Goal: Task Accomplishment & Management: Use online tool/utility

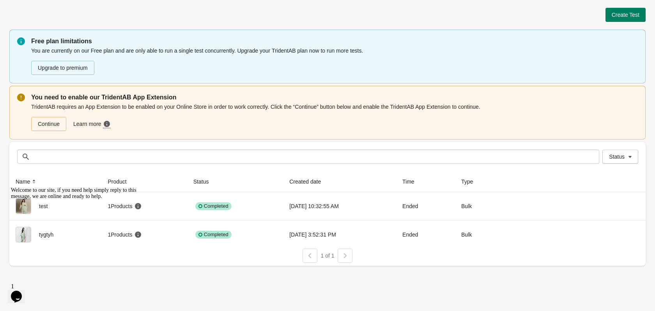
click at [134, 280] on div "Create Test Free plan limitations You are currently on our Free plan and are on…" at bounding box center [327, 155] width 655 height 311
drag, startPoint x: 16, startPoint y: 217, endPoint x: 257, endPoint y: 358, distance: 279.1
click at [11, 187] on icon "Chat attention grabber" at bounding box center [11, 187] width 0 height 0
click at [631, 12] on span "Create Test" at bounding box center [625, 15] width 28 height 6
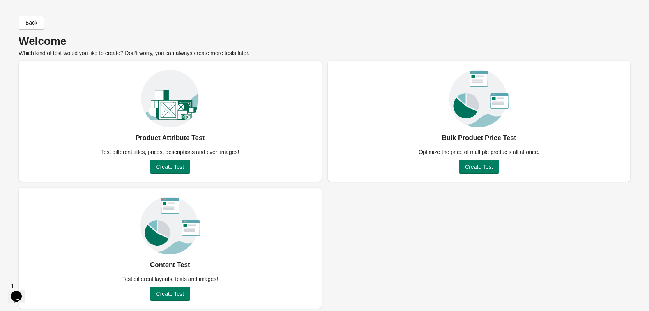
scroll to position [4, 0]
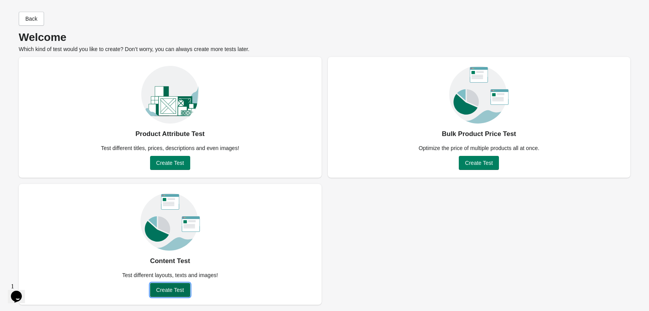
click at [171, 290] on span "Create Test" at bounding box center [170, 290] width 28 height 6
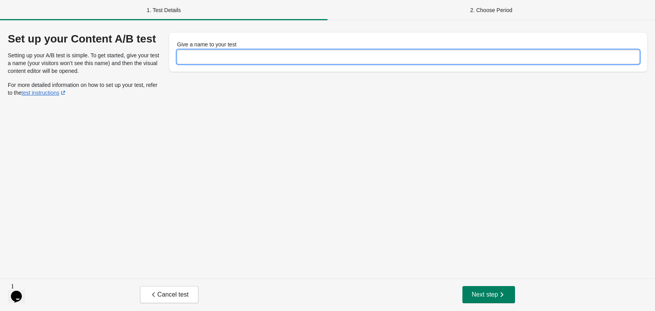
click at [247, 54] on input "Give a name to your test" at bounding box center [408, 57] width 462 height 14
type input "****"
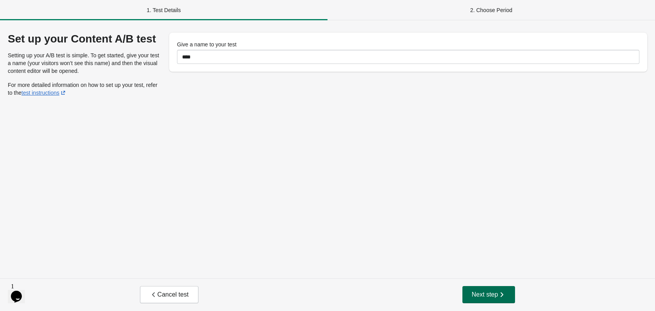
click at [484, 294] on span "Next step" at bounding box center [489, 295] width 34 height 8
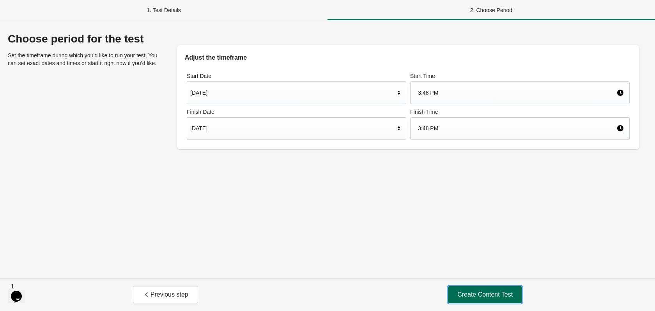
click at [483, 293] on span "Create Content Test" at bounding box center [484, 295] width 55 height 8
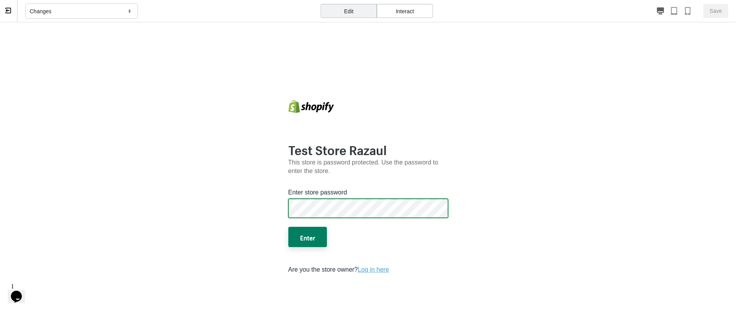
click at [288, 227] on button "Enter" at bounding box center [307, 237] width 39 height 20
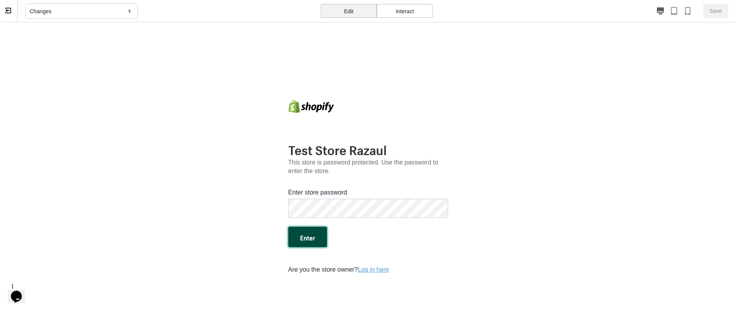
click at [313, 239] on button "Enter" at bounding box center [307, 237] width 39 height 20
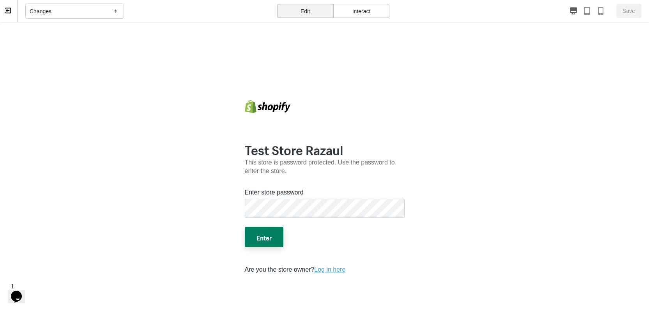
click at [7, 11] on icon at bounding box center [8, 10] width 4 height 3
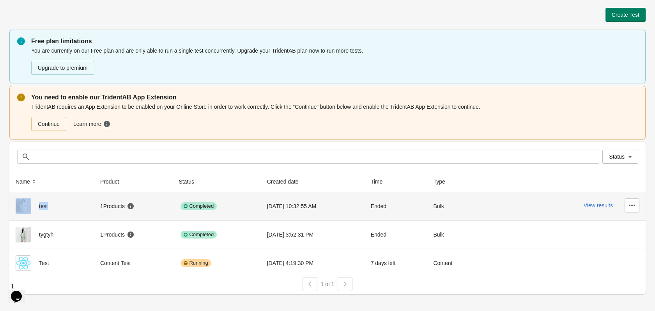
click at [48, 206] on div "test" at bounding box center [52, 206] width 72 height 16
drag, startPoint x: 56, startPoint y: 210, endPoint x: 39, endPoint y: 206, distance: 17.9
click at [39, 206] on div "test" at bounding box center [52, 206] width 72 height 16
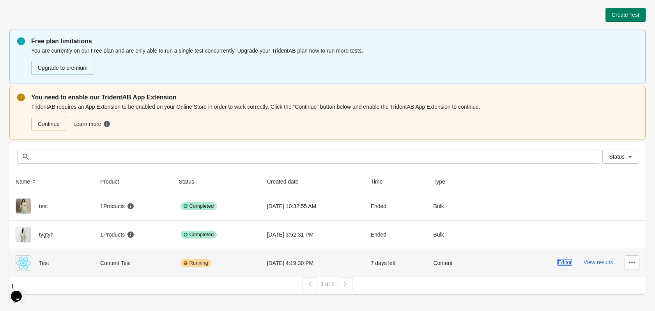
click at [565, 264] on button "Editor" at bounding box center [564, 262] width 14 height 6
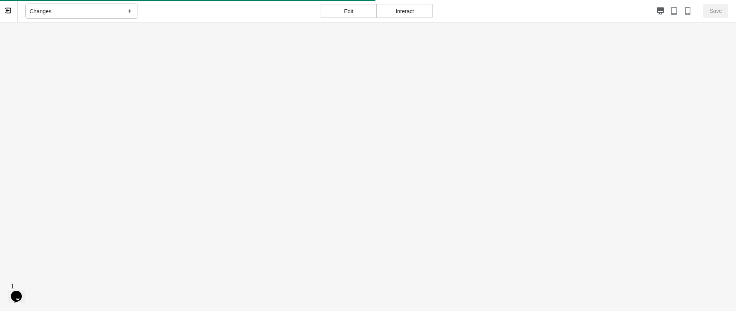
click at [57, 9] on div "Changes" at bounding box center [81, 12] width 113 height 16
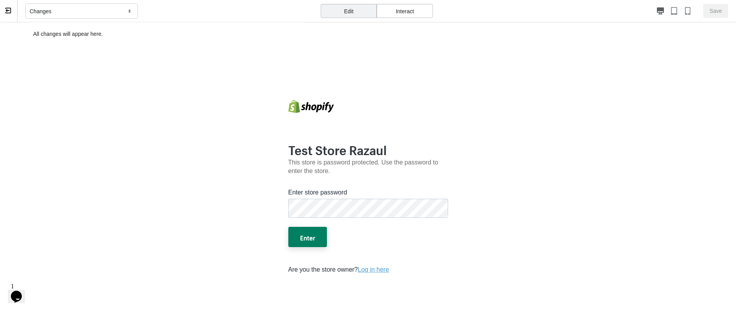
click at [352, 13] on div "Edit" at bounding box center [349, 11] width 56 height 14
click at [350, 9] on div "Edit" at bounding box center [349, 11] width 56 height 14
click at [8, 10] on icon at bounding box center [8, 10] width 7 height 7
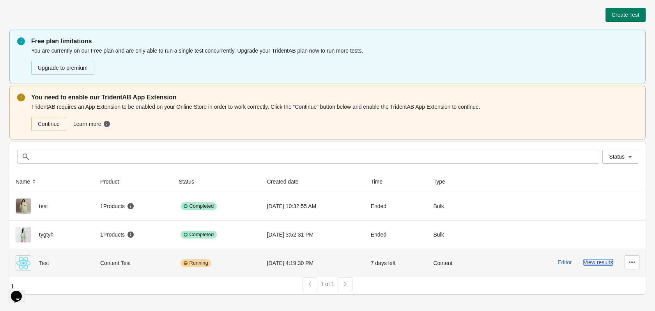
click at [601, 263] on button "View results" at bounding box center [597, 262] width 29 height 6
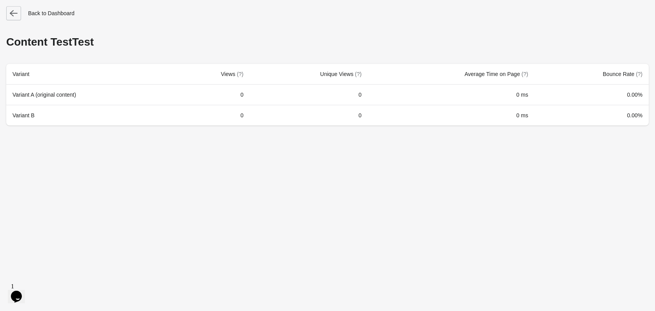
click at [14, 10] on icon "button" at bounding box center [14, 13] width 8 height 8
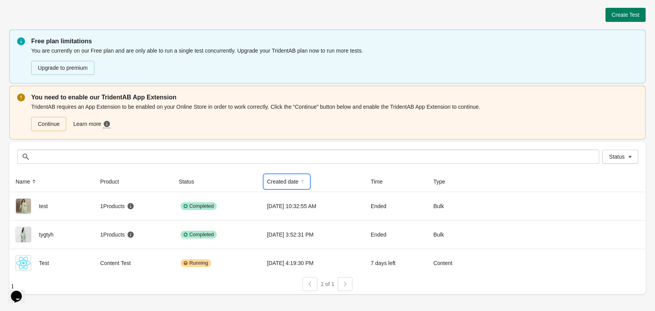
drag, startPoint x: 262, startPoint y: 179, endPoint x: 312, endPoint y: 182, distance: 49.6
click at [312, 182] on th "Created date" at bounding box center [313, 181] width 104 height 21
drag, startPoint x: 252, startPoint y: 180, endPoint x: 295, endPoint y: 184, distance: 42.6
click at [295, 184] on tr "Name Product Status Created date Time Type" at bounding box center [327, 181] width 636 height 21
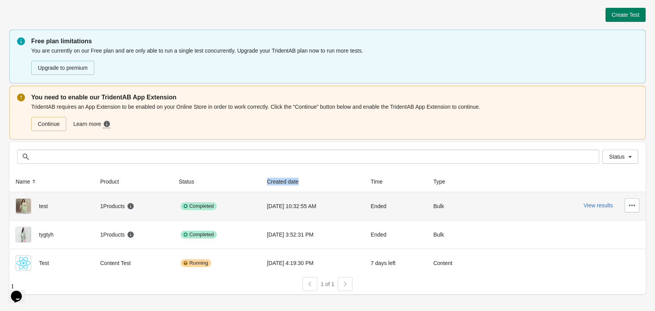
copy tr "Created date"
drag, startPoint x: 260, startPoint y: 207, endPoint x: 323, endPoint y: 207, distance: 63.5
click at [323, 207] on td "[DATE] 10:32:55 AM" at bounding box center [313, 206] width 104 height 28
copy div "[DATE] 10:32:55 AM"
